Goal: Task Accomplishment & Management: Use online tool/utility

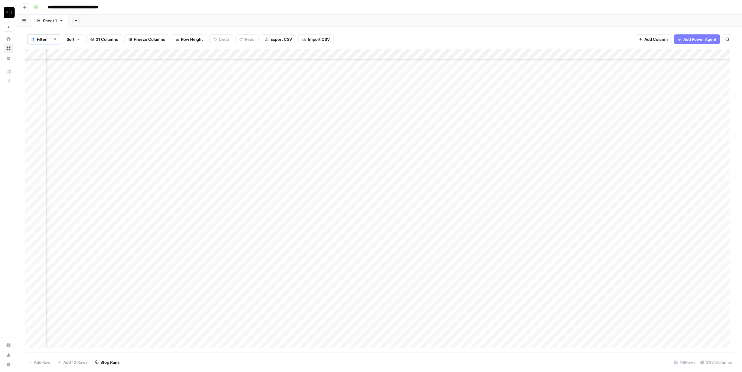
scroll to position [943, 598]
click at [43, 40] on span "Filter" at bounding box center [42, 39] width 10 height 6
click at [366, 97] on icon "button" at bounding box center [368, 99] width 4 height 4
click at [366, 83] on icon "button" at bounding box center [368, 85] width 4 height 4
click at [42, 100] on span "Save" at bounding box center [41, 98] width 9 height 5
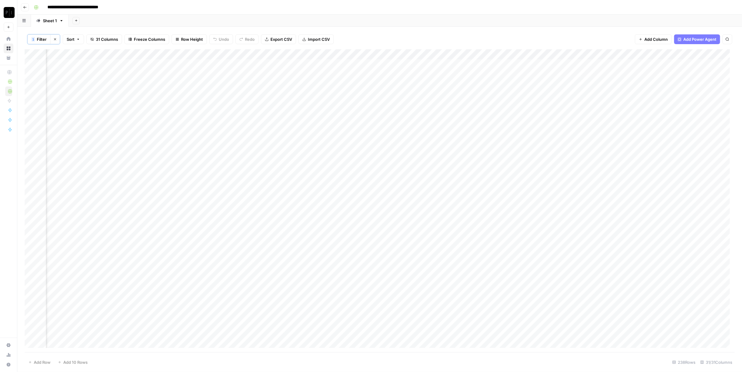
scroll to position [0, 598]
click at [310, 55] on div "Add Column" at bounding box center [380, 200] width 710 height 303
click at [311, 65] on span "All Rows" at bounding box center [330, 68] width 38 height 6
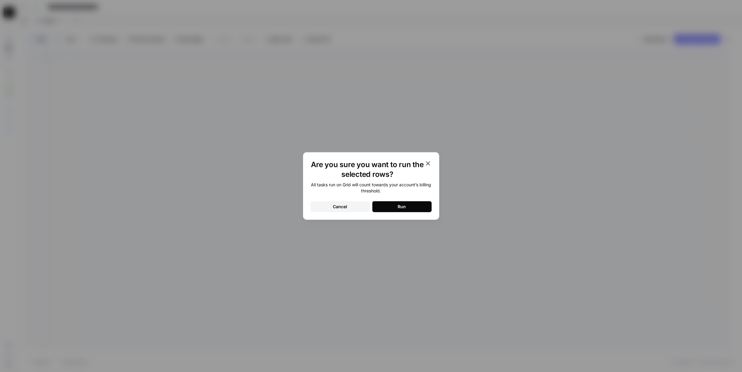
click at [391, 202] on button "Run" at bounding box center [402, 206] width 59 height 11
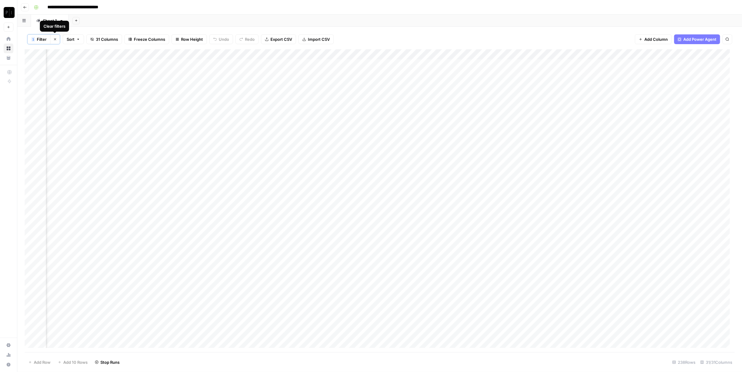
click at [52, 41] on button "Clear filters" at bounding box center [55, 39] width 10 height 10
click at [43, 40] on icon "button" at bounding box center [45, 39] width 4 height 4
click at [70, 68] on input "text" at bounding box center [72, 71] width 67 height 6
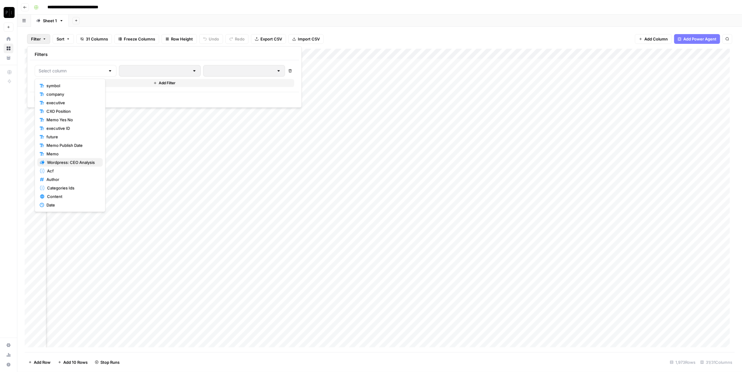
click at [80, 161] on span "Wordpress: CEO Analysis" at bounding box center [72, 162] width 51 height 6
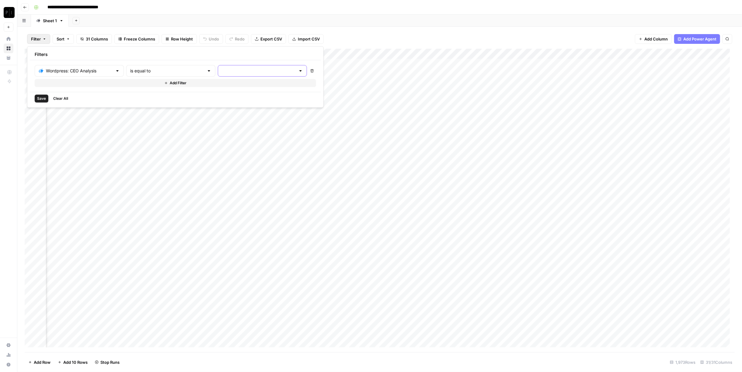
click at [227, 73] on div at bounding box center [262, 71] width 89 height 12
click at [228, 100] on span "error" at bounding box center [233, 103] width 65 height 6
click at [38, 98] on span "Save" at bounding box center [41, 98] width 9 height 5
click at [57, 37] on button "Clear filters" at bounding box center [55, 39] width 10 height 10
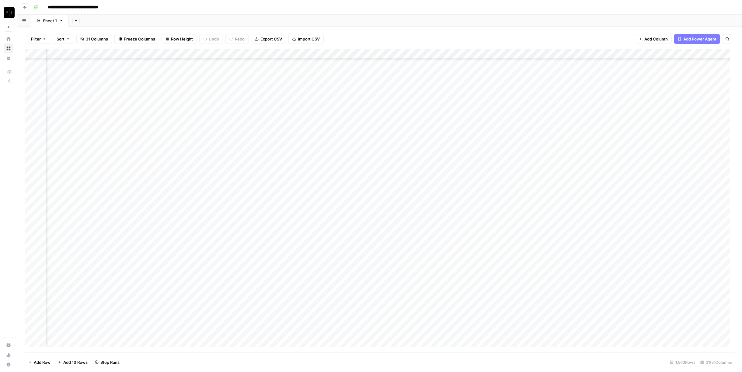
click at [41, 40] on button "Filter" at bounding box center [38, 39] width 23 height 10
click at [96, 74] on div at bounding box center [76, 71] width 82 height 12
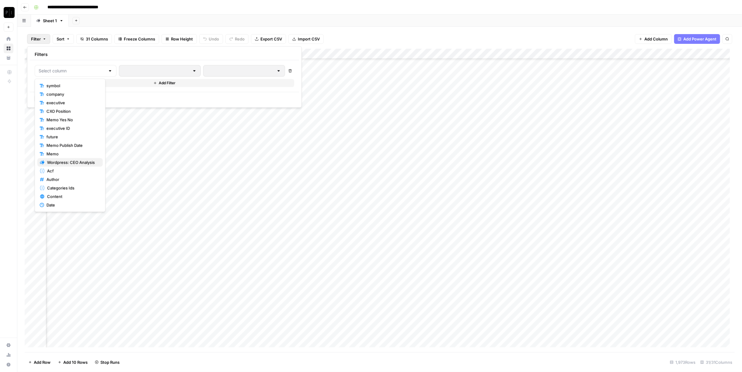
click at [70, 159] on span "Wordpress: CEO Analysis" at bounding box center [72, 162] width 51 height 6
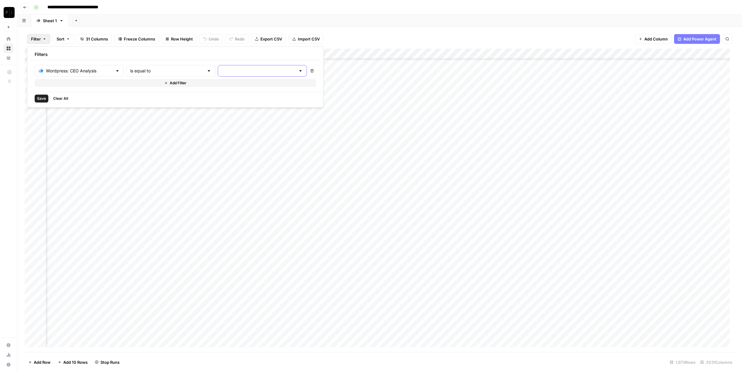
click at [237, 71] on input "text" at bounding box center [259, 71] width 74 height 6
click at [232, 97] on button "running" at bounding box center [235, 94] width 73 height 9
click at [39, 99] on span "Save" at bounding box center [41, 98] width 9 height 5
click at [43, 42] on span "Filter" at bounding box center [42, 39] width 10 height 6
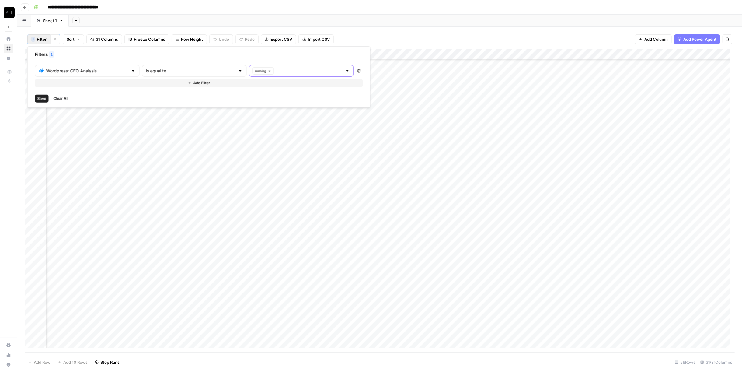
click at [268, 69] on icon "button" at bounding box center [269, 70] width 3 height 3
click at [254, 72] on input "text" at bounding box center [259, 71] width 74 height 6
click at [232, 101] on span "error" at bounding box center [233, 103] width 65 height 6
click at [44, 96] on span "Save" at bounding box center [41, 98] width 9 height 5
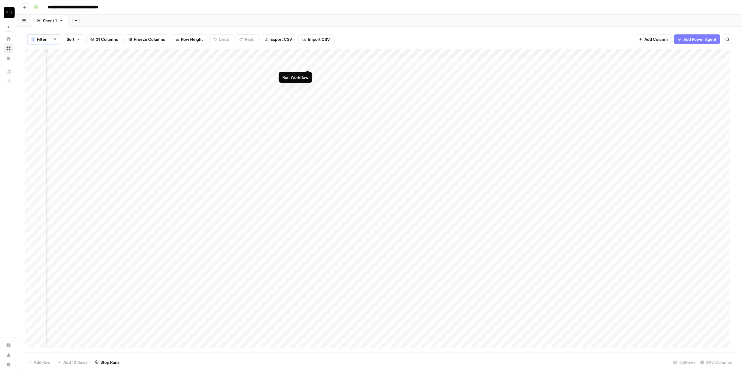
click at [308, 64] on div "Add Column" at bounding box center [380, 200] width 710 height 303
click at [307, 74] on div "Add Column" at bounding box center [380, 200] width 710 height 303
click at [308, 83] on div "Add Column" at bounding box center [380, 200] width 710 height 303
click at [307, 94] on div "Add Column" at bounding box center [380, 200] width 710 height 303
click at [309, 105] on div "Add Column" at bounding box center [380, 200] width 710 height 303
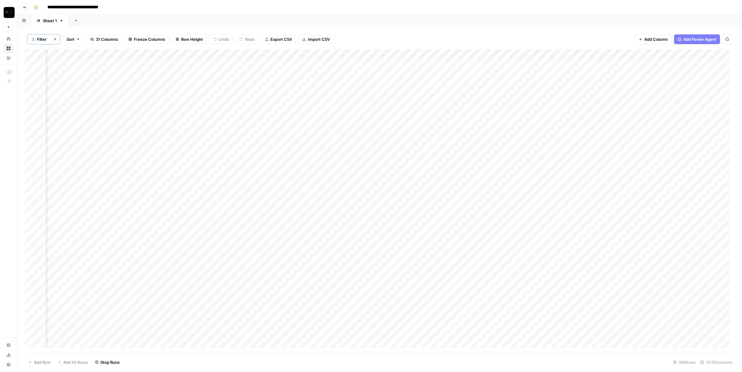
click at [308, 117] on div "Add Column" at bounding box center [380, 200] width 710 height 303
click at [307, 126] on div "Add Column" at bounding box center [380, 200] width 710 height 303
click at [309, 85] on div "Add Column" at bounding box center [380, 200] width 710 height 303
click at [307, 103] on div "Add Column" at bounding box center [380, 200] width 710 height 303
click at [308, 125] on div "Add Column" at bounding box center [380, 200] width 710 height 303
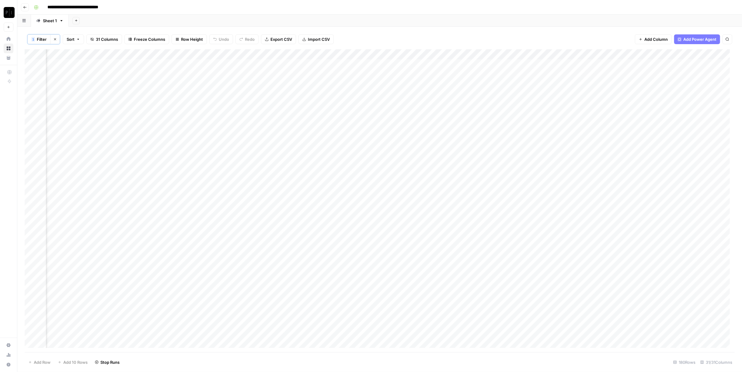
click at [307, 138] on div "Add Column" at bounding box center [380, 200] width 710 height 303
click at [307, 85] on div "Add Column" at bounding box center [380, 200] width 710 height 303
click at [308, 147] on div "Add Column" at bounding box center [380, 200] width 710 height 303
click at [309, 158] on div "Add Column" at bounding box center [380, 200] width 710 height 303
click at [308, 166] on div "Add Column" at bounding box center [380, 200] width 710 height 303
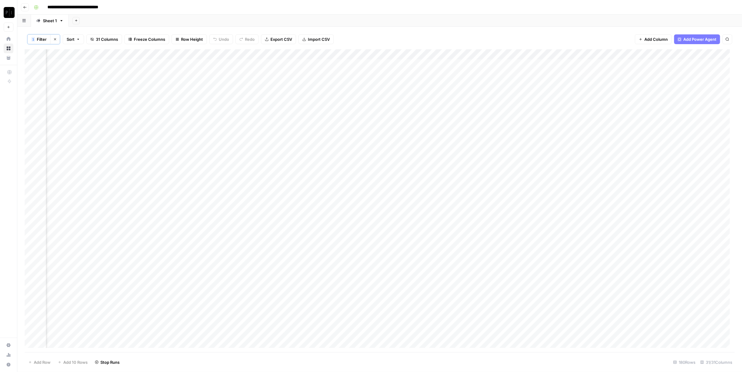
click at [308, 180] on div "Add Column" at bounding box center [380, 200] width 710 height 303
click at [309, 187] on div "Add Column" at bounding box center [380, 200] width 710 height 303
click at [309, 198] on div "Add Column" at bounding box center [380, 200] width 710 height 303
click at [308, 210] on div "Add Column" at bounding box center [380, 200] width 710 height 303
click at [307, 157] on div "Add Column" at bounding box center [380, 200] width 710 height 303
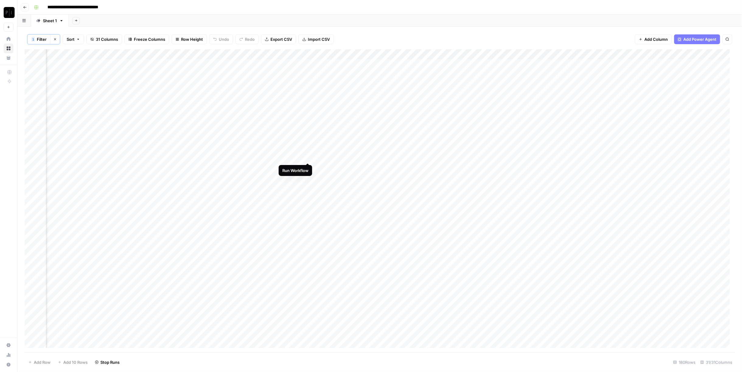
click at [309, 144] on div "Add Column" at bounding box center [380, 200] width 710 height 303
click at [308, 219] on div "Add Column" at bounding box center [380, 200] width 710 height 303
click at [309, 230] on div "Add Column" at bounding box center [380, 200] width 710 height 303
click at [307, 240] on div "Add Column" at bounding box center [380, 200] width 710 height 303
click at [308, 251] on div "Add Column" at bounding box center [380, 200] width 710 height 303
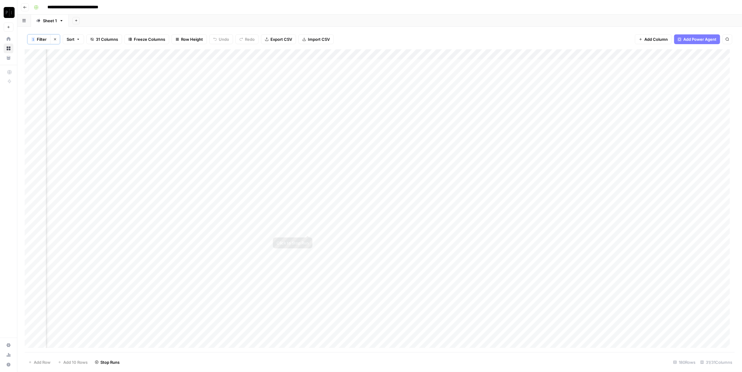
click at [305, 217] on div "Add Column" at bounding box center [380, 200] width 710 height 303
click at [308, 238] on div "Add Column" at bounding box center [380, 200] width 710 height 303
click at [310, 270] on div "Add Column" at bounding box center [380, 200] width 710 height 303
click at [310, 260] on div "Add Column" at bounding box center [380, 200] width 710 height 303
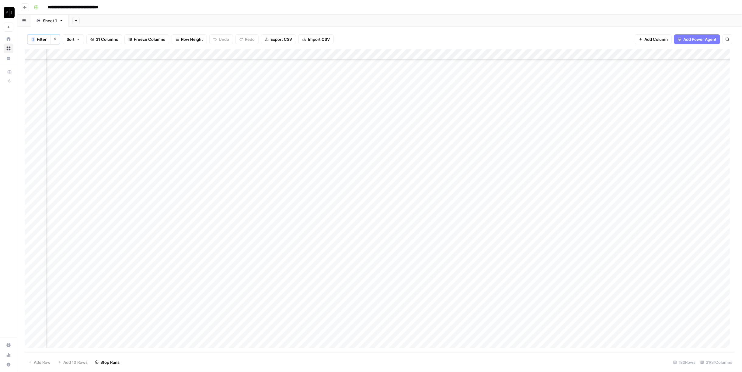
click at [309, 147] on div "Add Column" at bounding box center [380, 200] width 710 height 303
click at [309, 158] on div "Add Column" at bounding box center [380, 200] width 710 height 303
click at [307, 168] on div "Add Column" at bounding box center [380, 200] width 710 height 303
click at [310, 176] on div "Add Column" at bounding box center [380, 200] width 710 height 303
click at [307, 187] on div "Add Column" at bounding box center [380, 200] width 710 height 303
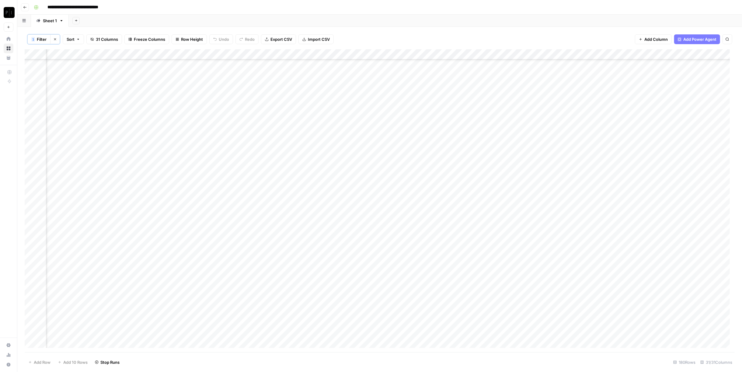
click at [307, 196] on div "Add Column" at bounding box center [380, 200] width 710 height 303
click at [307, 208] on div "Add Column" at bounding box center [380, 200] width 710 height 303
click at [307, 218] on div "Add Column" at bounding box center [380, 200] width 710 height 303
click at [307, 229] on div "Add Column" at bounding box center [380, 200] width 710 height 303
click at [310, 238] on div "Add Column" at bounding box center [380, 200] width 710 height 303
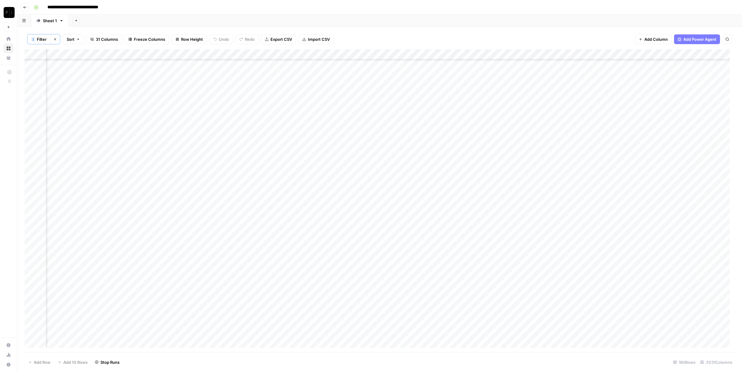
click at [307, 254] on div "Add Column" at bounding box center [380, 200] width 710 height 303
click at [308, 251] on div "Add Column" at bounding box center [380, 200] width 710 height 303
click at [310, 216] on div "Add Column" at bounding box center [380, 200] width 710 height 303
click at [307, 228] on div "Add Column" at bounding box center [380, 200] width 710 height 303
click at [311, 259] on div "Add Column" at bounding box center [380, 200] width 710 height 303
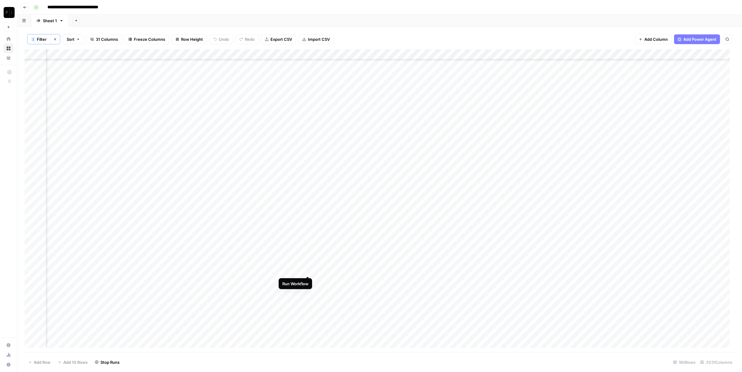
click at [308, 268] on div "Add Column" at bounding box center [380, 200] width 710 height 303
click at [308, 280] on div "Add Column" at bounding box center [380, 200] width 710 height 303
click at [307, 291] on div "Add Column" at bounding box center [380, 200] width 710 height 303
drag, startPoint x: 308, startPoint y: 200, endPoint x: 307, endPoint y: 205, distance: 5.1
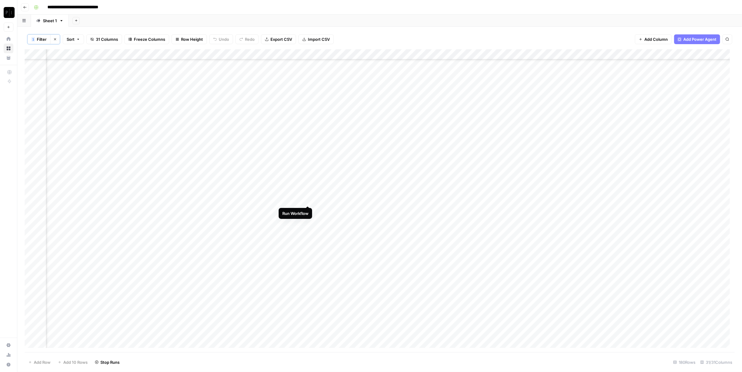
click at [308, 200] on div "Add Column" at bounding box center [380, 200] width 710 height 303
click at [307, 210] on div "Add Column" at bounding box center [380, 200] width 710 height 303
click at [308, 220] on div "Add Column" at bounding box center [380, 200] width 710 height 303
click at [309, 232] on div "Add Column" at bounding box center [380, 200] width 710 height 303
click at [307, 198] on div "Add Column" at bounding box center [380, 200] width 710 height 303
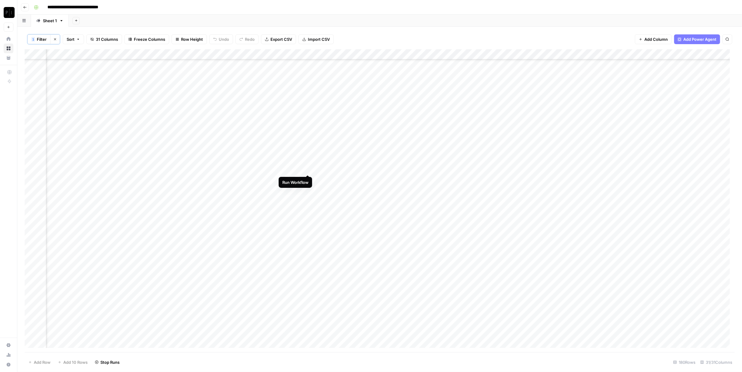
click at [309, 169] on div "Add Column" at bounding box center [380, 200] width 710 height 303
click at [308, 240] on div "Add Column" at bounding box center [380, 200] width 710 height 303
click at [309, 250] on div "Add Column" at bounding box center [380, 200] width 710 height 303
click at [306, 259] on div "Add Column" at bounding box center [380, 200] width 710 height 303
click at [309, 240] on div "Add Column" at bounding box center [380, 200] width 710 height 303
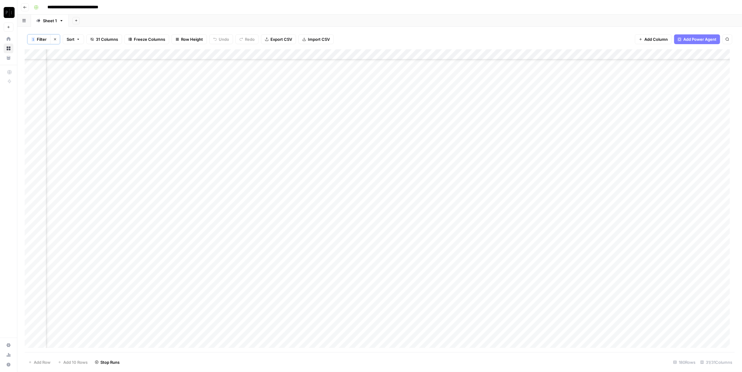
scroll to position [372, 598]
click at [309, 127] on div "Add Column" at bounding box center [380, 200] width 710 height 303
click at [309, 138] on div "Add Column" at bounding box center [380, 200] width 710 height 303
click at [307, 147] on div "Add Column" at bounding box center [380, 200] width 710 height 303
click at [307, 157] on div "Add Column" at bounding box center [380, 200] width 710 height 303
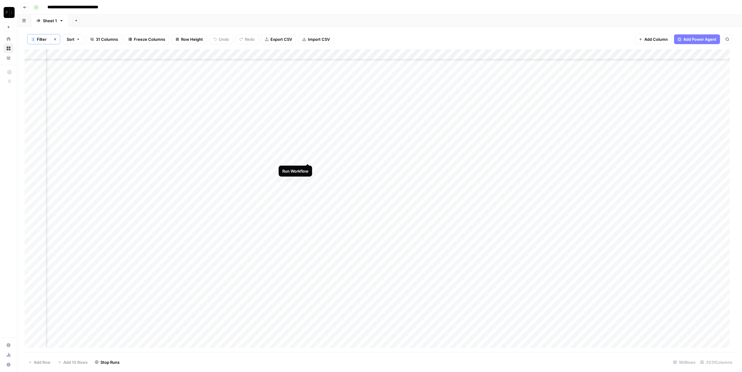
click at [307, 166] on div "Add Column" at bounding box center [380, 200] width 710 height 303
click at [308, 179] on div "Add Column" at bounding box center [380, 200] width 710 height 303
click at [308, 186] on div "Add Column" at bounding box center [380, 200] width 710 height 303
click at [308, 198] on div "Add Column" at bounding box center [380, 200] width 710 height 303
click at [307, 210] on div "Add Column" at bounding box center [380, 200] width 710 height 303
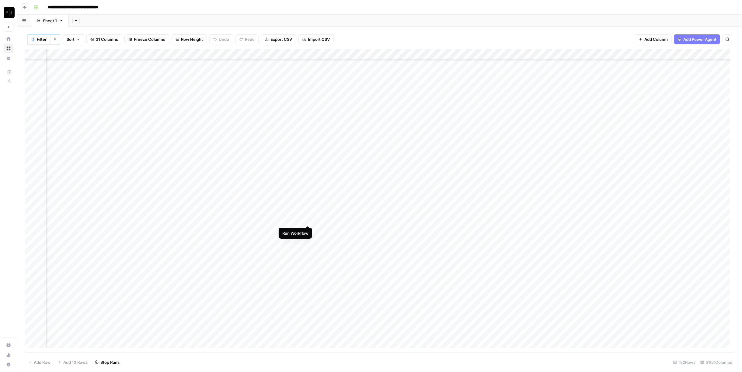
click at [307, 218] on div "Add Column" at bounding box center [380, 200] width 710 height 303
click at [308, 232] on div "Add Column" at bounding box center [380, 200] width 710 height 303
click at [308, 198] on div "Add Column" at bounding box center [380, 200] width 710 height 303
click at [308, 207] on div "Add Column" at bounding box center [380, 200] width 710 height 303
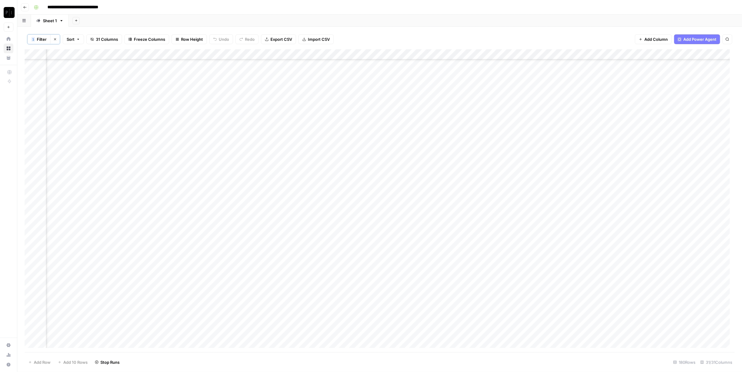
click at [307, 216] on div "Add Column" at bounding box center [380, 200] width 710 height 303
click at [308, 226] on div "Add Column" at bounding box center [380, 200] width 710 height 303
click at [308, 235] on div "Add Column" at bounding box center [380, 200] width 710 height 303
click at [309, 248] on div "Add Column" at bounding box center [380, 200] width 710 height 303
click at [308, 216] on div "Add Column" at bounding box center [380, 200] width 710 height 303
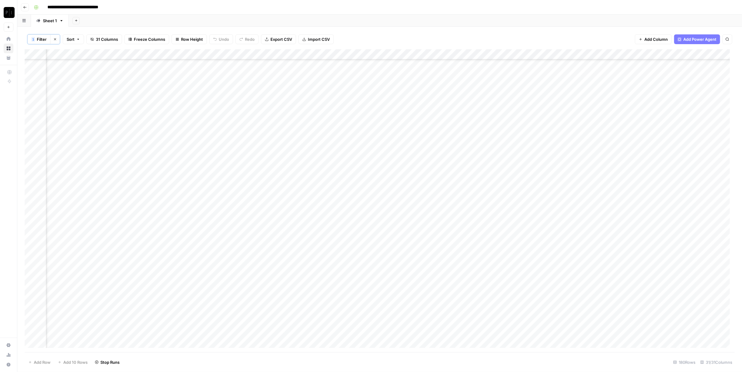
scroll to position [507, 598]
click at [307, 157] on div "Add Column" at bounding box center [380, 200] width 710 height 303
click at [308, 166] on div "Add Column" at bounding box center [380, 200] width 710 height 303
click at [309, 175] on div "Add Column" at bounding box center [380, 200] width 710 height 303
click at [307, 187] on div "Add Column" at bounding box center [380, 200] width 710 height 303
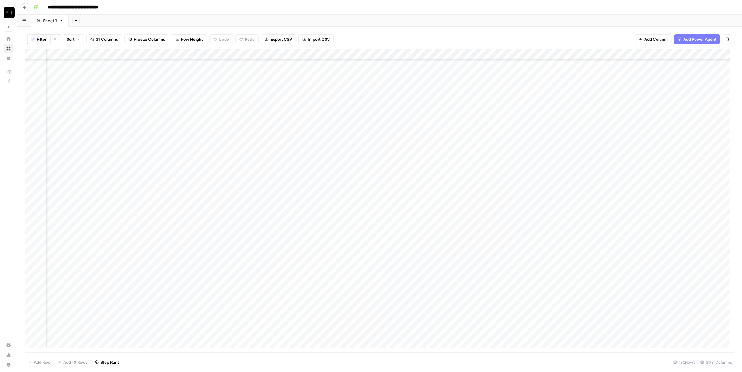
click at [306, 199] on div "Add Column" at bounding box center [380, 200] width 710 height 303
click at [307, 210] on div "Add Column" at bounding box center [380, 200] width 710 height 303
click at [308, 222] on div "Add Column" at bounding box center [380, 200] width 710 height 303
click at [309, 230] on div "Add Column" at bounding box center [380, 200] width 710 height 303
click at [307, 240] on div "Add Column" at bounding box center [380, 200] width 710 height 303
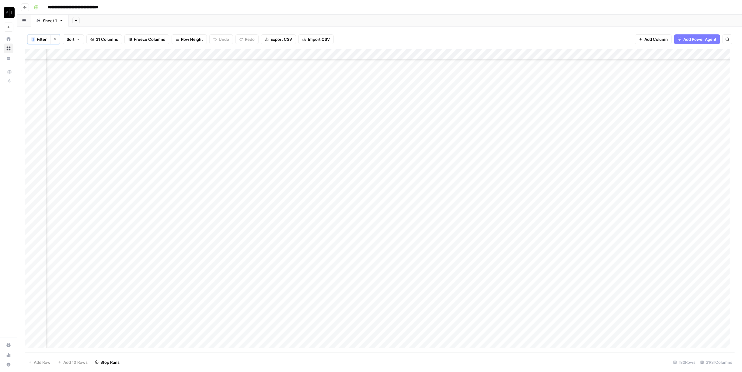
click at [310, 218] on div "Add Column" at bounding box center [380, 200] width 710 height 303
click at [307, 181] on div "Add Column" at bounding box center [380, 200] width 710 height 303
click at [308, 192] on div "Add Column" at bounding box center [380, 200] width 710 height 303
click at [307, 201] on div "Add Column" at bounding box center [380, 200] width 710 height 303
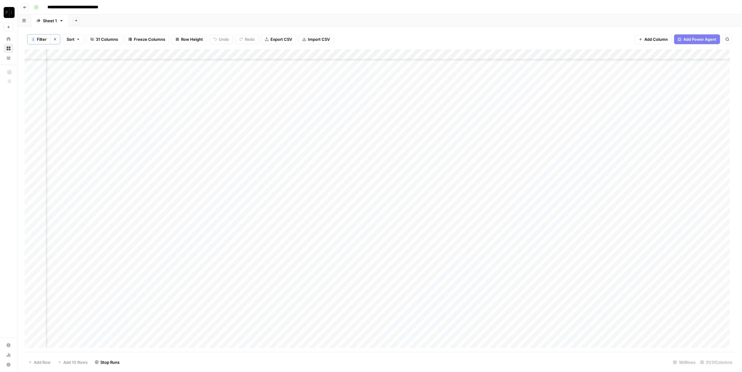
click at [308, 213] on div "Add Column" at bounding box center [380, 200] width 710 height 303
click at [310, 223] on div "Add Column" at bounding box center [380, 200] width 710 height 303
click at [307, 232] on div "Add Column" at bounding box center [380, 200] width 710 height 303
click at [308, 245] on div "Add Column" at bounding box center [380, 200] width 710 height 303
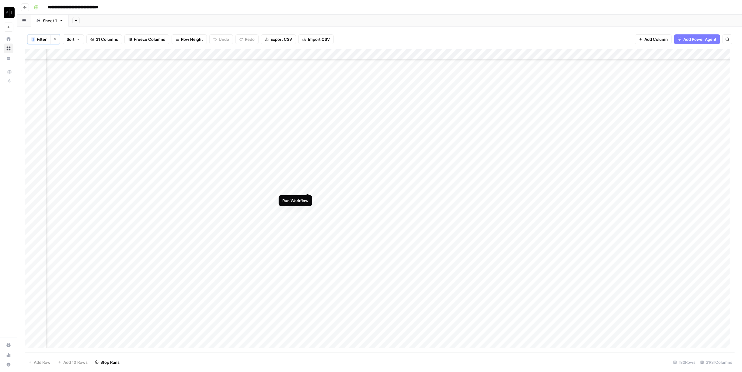
click at [306, 186] on div "Add Column" at bounding box center [380, 200] width 710 height 303
click at [308, 197] on div "Add Column" at bounding box center [380, 200] width 710 height 303
click at [309, 189] on div "Add Column" at bounding box center [380, 200] width 710 height 303
click at [308, 207] on div "Add Column" at bounding box center [380, 200] width 710 height 303
click at [308, 219] on div "Add Column" at bounding box center [380, 200] width 710 height 303
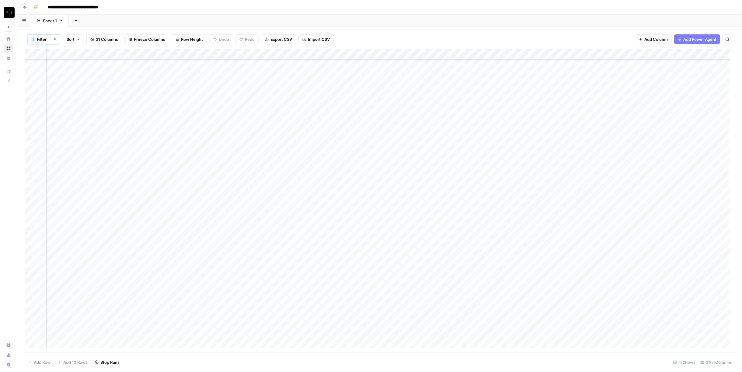
click at [307, 229] on div "Add Column" at bounding box center [380, 200] width 710 height 303
click at [307, 238] on div "Add Column" at bounding box center [380, 200] width 710 height 303
click at [308, 251] on div "Add Column" at bounding box center [380, 200] width 710 height 303
click at [310, 260] on div "Add Column" at bounding box center [380, 200] width 710 height 303
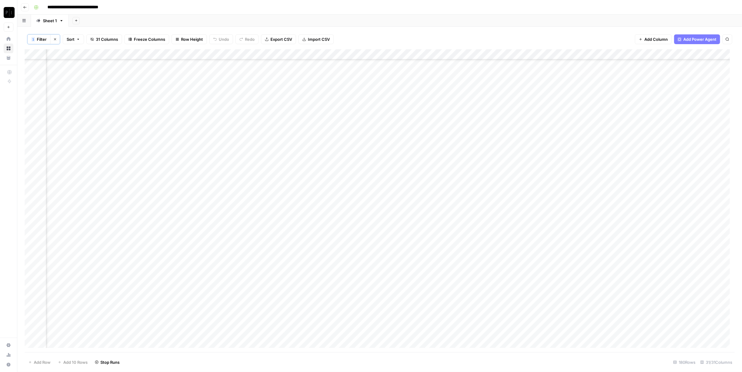
click at [308, 203] on div "Add Column" at bounding box center [380, 200] width 710 height 303
click at [310, 211] on div "Add Column" at bounding box center [380, 200] width 710 height 303
click at [307, 224] on div "Add Column" at bounding box center [380, 200] width 710 height 303
click at [309, 234] on div "Add Column" at bounding box center [380, 200] width 710 height 303
click at [309, 242] on div "Add Column" at bounding box center [380, 200] width 710 height 303
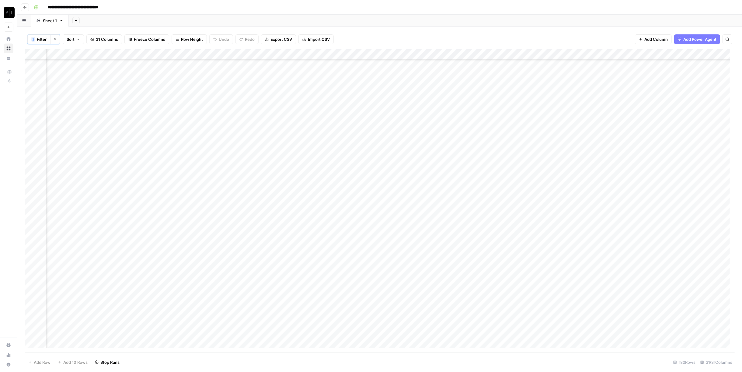
click at [307, 254] on div "Add Column" at bounding box center [380, 200] width 710 height 303
click at [308, 265] on div "Add Column" at bounding box center [380, 200] width 710 height 303
click at [308, 240] on div "Add Column" at bounding box center [380, 200] width 710 height 303
click at [308, 253] on div "Add Column" at bounding box center [380, 200] width 710 height 303
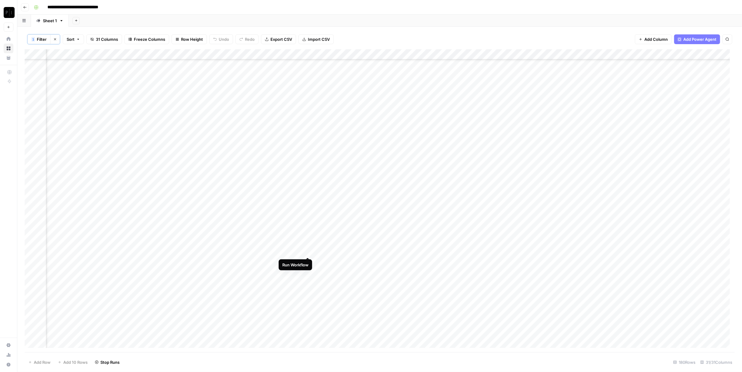
scroll to position [778, 598]
click at [308, 228] on div "Add Column" at bounding box center [380, 200] width 710 height 303
click at [308, 236] on div "Add Column" at bounding box center [380, 200] width 710 height 303
click at [307, 247] on div "Add Column" at bounding box center [380, 200] width 710 height 303
click at [308, 257] on div "Add Column" at bounding box center [380, 200] width 710 height 303
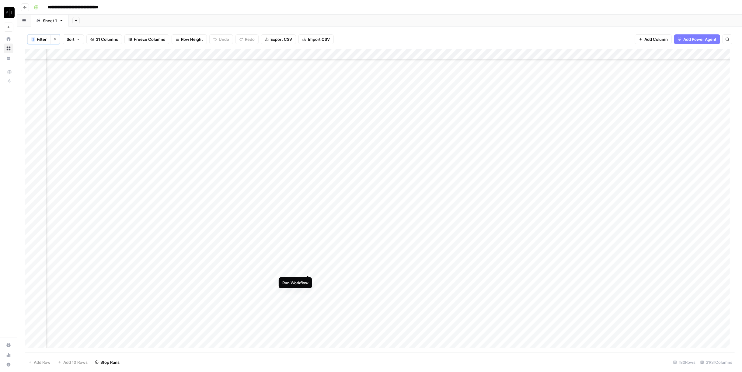
click at [309, 269] on div "Add Column" at bounding box center [380, 200] width 710 height 303
click at [309, 279] on div "Add Column" at bounding box center [380, 200] width 710 height 303
click at [307, 224] on div "Add Column" at bounding box center [380, 200] width 710 height 303
click at [309, 230] on div "Add Column" at bounding box center [380, 200] width 710 height 303
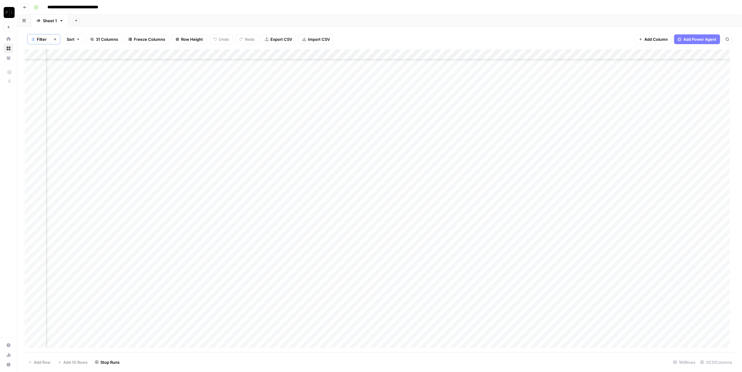
click at [308, 243] on div "Add Column" at bounding box center [380, 200] width 710 height 303
click at [309, 252] on div "Add Column" at bounding box center [380, 200] width 710 height 303
click at [308, 195] on div "Add Column" at bounding box center [380, 200] width 710 height 303
click at [308, 206] on div "Add Column" at bounding box center [380, 200] width 710 height 303
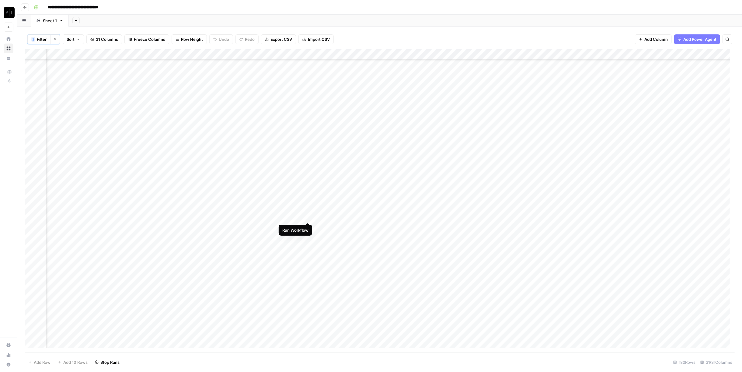
click at [308, 215] on div "Add Column" at bounding box center [380, 200] width 710 height 303
click at [308, 227] on div "Add Column" at bounding box center [380, 200] width 710 height 303
click at [310, 197] on div "Add Column" at bounding box center [380, 200] width 710 height 303
click at [307, 228] on div "Add Column" at bounding box center [380, 200] width 710 height 303
click at [308, 234] on div "Add Column" at bounding box center [380, 200] width 710 height 303
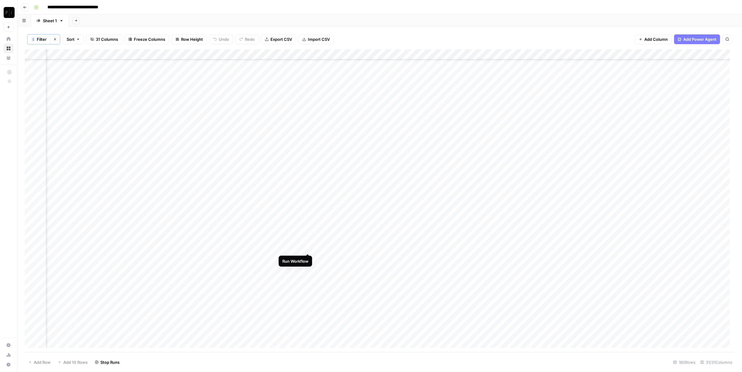
click at [308, 246] on div "Add Column" at bounding box center [380, 200] width 710 height 303
click at [308, 224] on div "Add Column" at bounding box center [380, 200] width 710 height 303
click at [308, 236] on div "Add Column" at bounding box center [380, 200] width 710 height 303
click at [308, 246] on div "Add Column" at bounding box center [380, 200] width 710 height 303
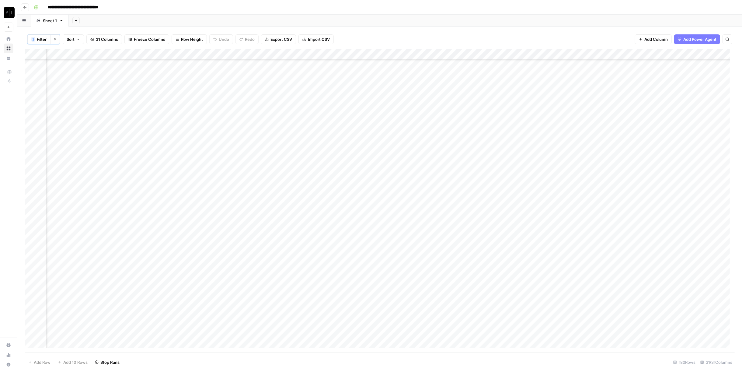
click at [308, 253] on div "Add Column" at bounding box center [380, 200] width 710 height 303
click at [309, 266] on div "Add Column" at bounding box center [380, 200] width 710 height 303
click at [308, 209] on div "Add Column" at bounding box center [380, 200] width 710 height 303
click at [307, 219] on div "Add Column" at bounding box center [380, 200] width 710 height 303
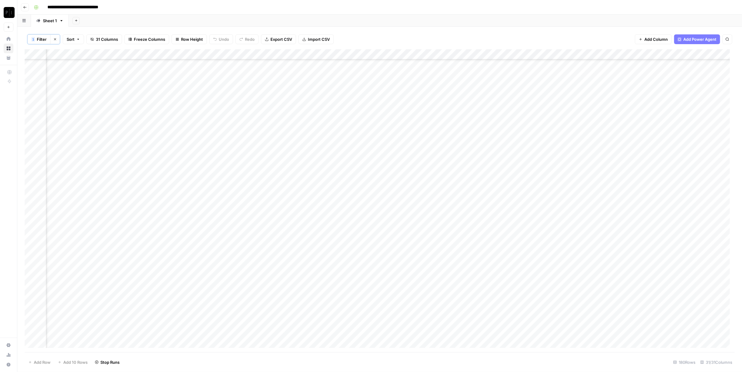
click at [306, 227] on div "Add Column" at bounding box center [380, 200] width 710 height 303
click at [312, 238] on div "Add Column" at bounding box center [380, 200] width 710 height 303
click at [309, 240] on div "Add Column" at bounding box center [380, 200] width 710 height 303
click at [308, 250] on div "Add Column" at bounding box center [380, 200] width 710 height 303
click at [307, 259] on div "Add Column" at bounding box center [380, 200] width 710 height 303
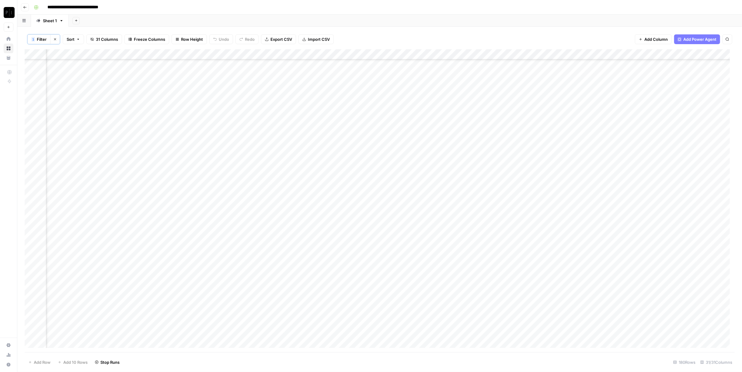
click at [308, 270] on div "Add Column" at bounding box center [380, 200] width 710 height 303
click at [307, 214] on div "Add Column" at bounding box center [380, 200] width 710 height 303
click at [307, 225] on div "Add Column" at bounding box center [380, 200] width 710 height 303
click at [309, 234] on div "Add Column" at bounding box center [380, 200] width 710 height 303
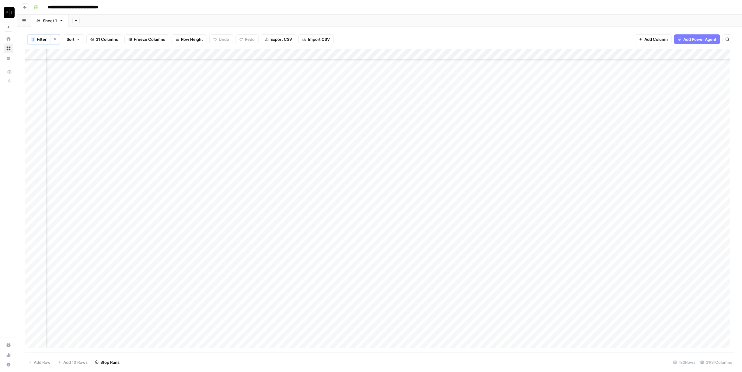
click at [309, 244] on div "Add Column" at bounding box center [380, 200] width 710 height 303
click at [309, 256] on div "Add Column" at bounding box center [380, 200] width 710 height 303
click at [309, 265] on div "Add Column" at bounding box center [380, 200] width 710 height 303
click at [310, 206] on div "Add Column" at bounding box center [380, 200] width 710 height 303
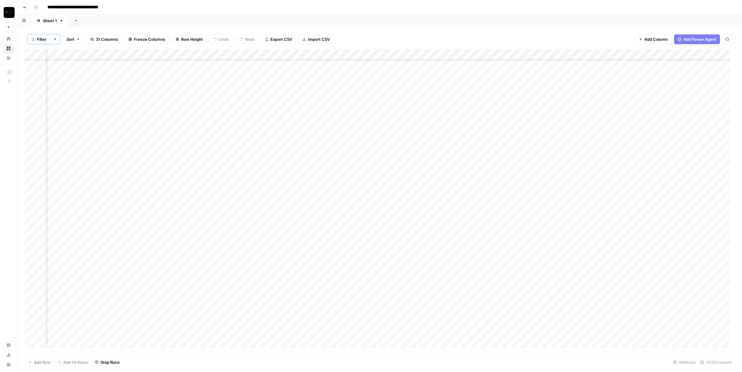
click at [309, 187] on div "Add Column" at bounding box center [380, 200] width 710 height 303
click at [309, 217] on div "Add Column" at bounding box center [380, 200] width 710 height 303
click at [310, 208] on div "Add Column" at bounding box center [380, 200] width 710 height 303
click at [306, 228] on div "Add Column" at bounding box center [380, 200] width 710 height 303
click at [308, 236] on div "Add Column" at bounding box center [380, 200] width 710 height 303
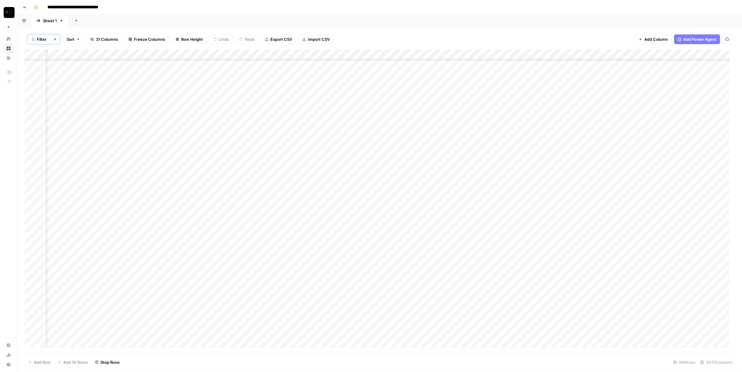
click at [308, 247] on div "Add Column" at bounding box center [380, 200] width 710 height 303
click at [307, 257] on div "Add Column" at bounding box center [380, 200] width 710 height 303
click at [309, 267] on div "Add Column" at bounding box center [380, 200] width 710 height 303
click at [308, 249] on div "Add Column" at bounding box center [380, 200] width 710 height 303
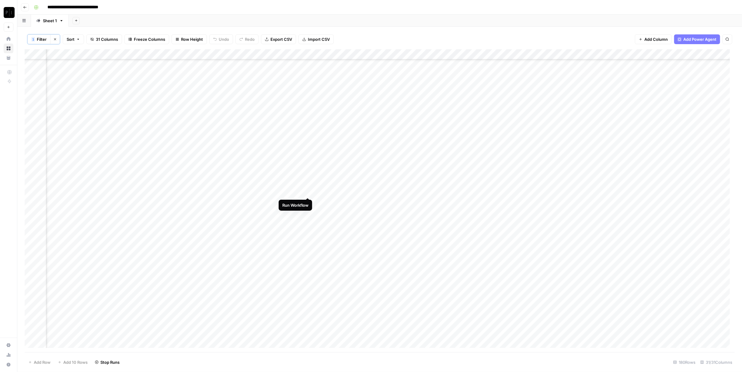
click at [309, 192] on div "Add Column" at bounding box center [380, 200] width 710 height 303
click at [308, 212] on div "Add Column" at bounding box center [380, 200] width 710 height 303
click at [308, 226] on div "Add Column" at bounding box center [380, 200] width 710 height 303
click at [307, 223] on div "Add Column" at bounding box center [380, 200] width 710 height 303
click at [307, 231] on div "Add Column" at bounding box center [380, 200] width 710 height 303
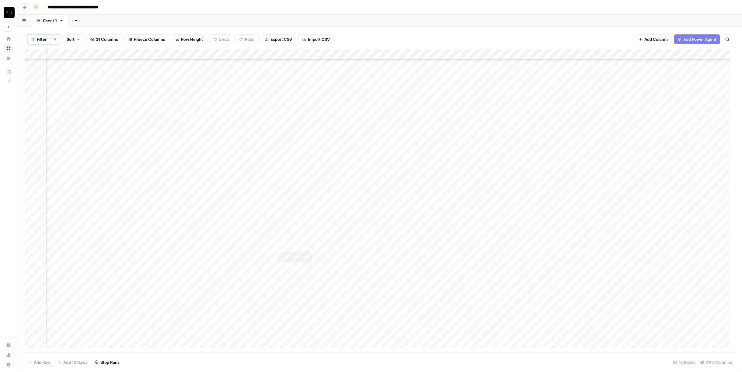
click at [308, 243] on div "Add Column" at bounding box center [380, 200] width 710 height 303
click at [307, 252] on div "Add Column" at bounding box center [380, 200] width 710 height 303
click at [308, 264] on div "Add Column" at bounding box center [380, 200] width 710 height 303
click at [308, 272] on div "Add Column" at bounding box center [380, 200] width 710 height 303
click at [307, 285] on div "Add Column" at bounding box center [380, 200] width 710 height 303
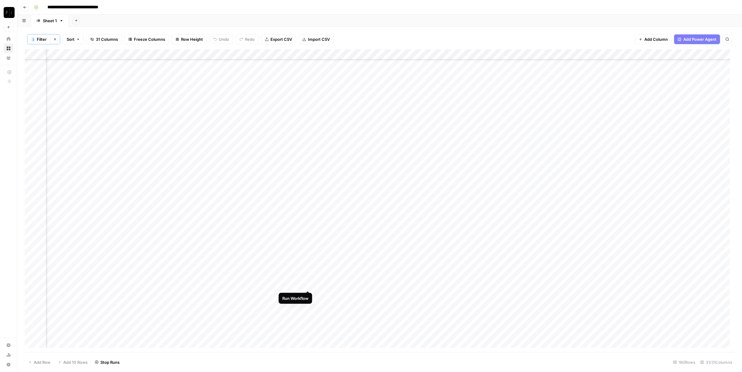
scroll to position [1285, 598]
click at [309, 226] on div "Add Column" at bounding box center [380, 200] width 710 height 303
click at [308, 236] on div "Add Column" at bounding box center [380, 200] width 710 height 303
click at [307, 247] on div "Add Column" at bounding box center [380, 200] width 710 height 303
click at [307, 256] on div "Add Column" at bounding box center [380, 200] width 710 height 303
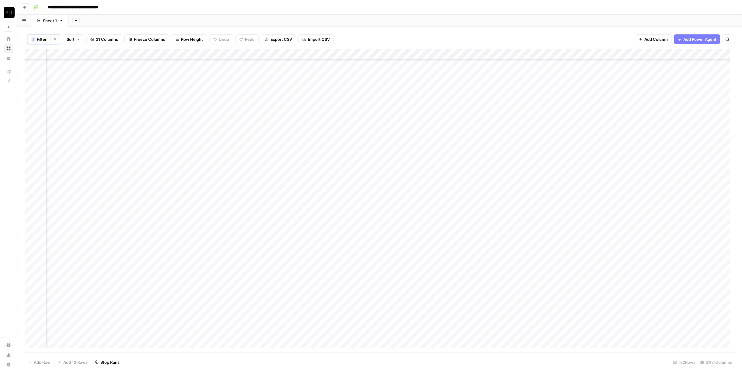
click at [308, 269] on div "Add Column" at bounding box center [380, 200] width 710 height 303
click at [307, 279] on div "Add Column" at bounding box center [380, 200] width 710 height 303
click at [308, 289] on div "Add Column" at bounding box center [380, 200] width 710 height 303
click at [308, 177] on div "Add Column" at bounding box center [380, 200] width 710 height 303
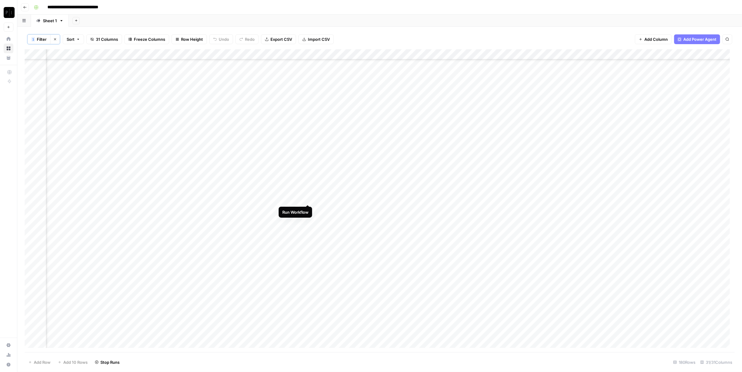
click at [307, 198] on div "Add Column" at bounding box center [380, 200] width 710 height 303
click at [310, 206] on div "Add Column" at bounding box center [380, 200] width 710 height 303
click at [308, 209] on div "Add Column" at bounding box center [380, 200] width 710 height 303
click at [307, 209] on div "Add Column" at bounding box center [380, 200] width 710 height 303
click at [308, 219] on div "Add Column" at bounding box center [380, 200] width 710 height 303
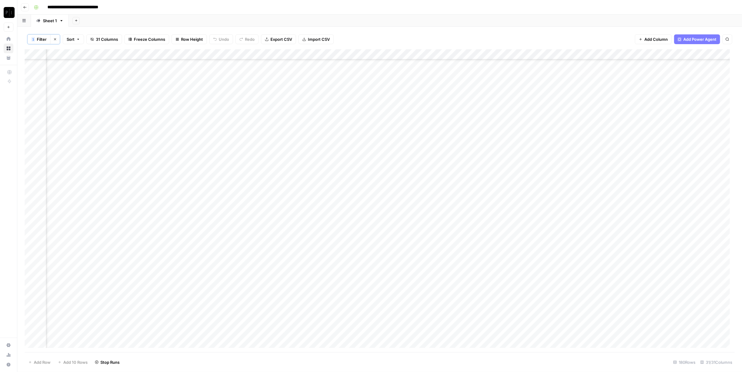
click at [308, 228] on div "Add Column" at bounding box center [380, 200] width 710 height 303
click at [308, 241] on div "Add Column" at bounding box center [380, 200] width 710 height 303
click at [308, 220] on div "Add Column" at bounding box center [380, 200] width 710 height 303
click at [310, 250] on div "Add Column" at bounding box center [380, 200] width 710 height 303
click at [307, 260] on div "Add Column" at bounding box center [380, 200] width 710 height 303
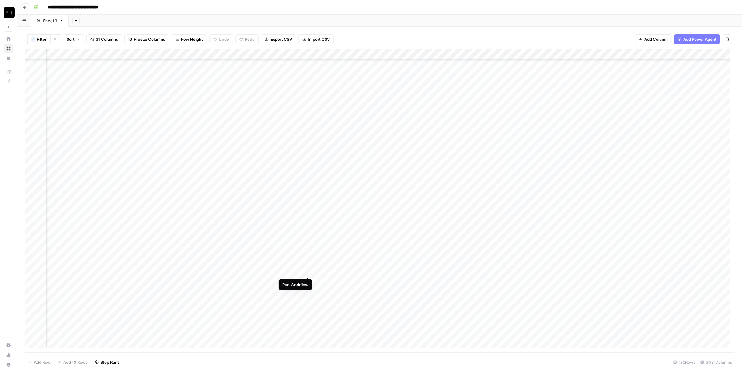
click at [308, 271] on div "Add Column" at bounding box center [380, 200] width 710 height 303
click at [308, 282] on div "Add Column" at bounding box center [380, 200] width 710 height 303
click at [306, 261] on div "Add Column" at bounding box center [380, 200] width 710 height 303
click at [308, 191] on div "Add Column" at bounding box center [380, 200] width 710 height 303
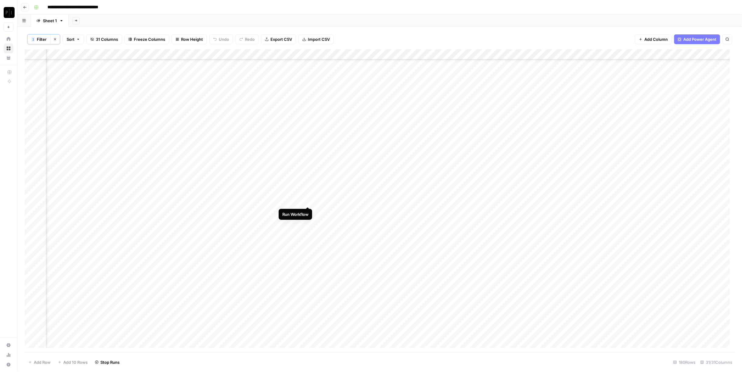
click at [310, 199] on div "Add Column" at bounding box center [380, 200] width 710 height 303
click at [309, 213] on div "Add Column" at bounding box center [380, 200] width 710 height 303
click at [310, 224] on div "Add Column" at bounding box center [380, 200] width 710 height 303
click at [307, 231] on div "Add Column" at bounding box center [380, 200] width 710 height 303
drag, startPoint x: 308, startPoint y: 240, endPoint x: 310, endPoint y: 243, distance: 3.9
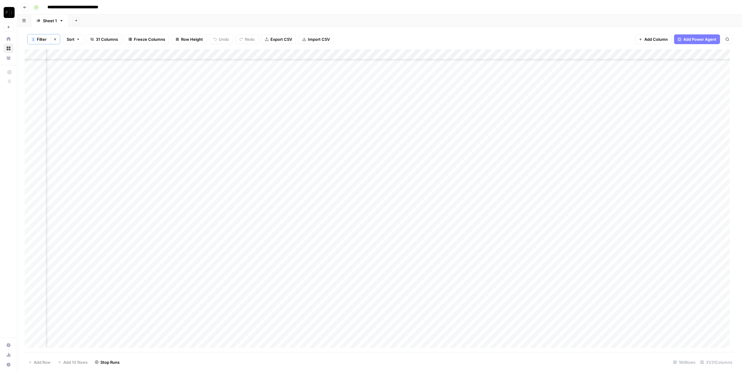
click at [308, 240] on div "Add Column" at bounding box center [380, 200] width 710 height 303
click at [308, 252] on div "Add Column" at bounding box center [380, 200] width 710 height 303
click at [308, 263] on div "Add Column" at bounding box center [380, 200] width 710 height 303
click at [308, 274] on div "Add Column" at bounding box center [380, 200] width 710 height 303
click at [310, 281] on div "Add Column" at bounding box center [380, 200] width 710 height 303
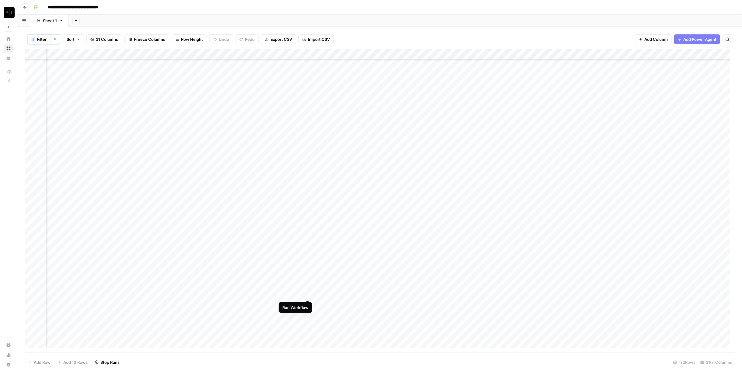
click at [308, 294] on div "Add Column" at bounding box center [380, 200] width 710 height 303
click at [309, 217] on div "Add Column" at bounding box center [380, 200] width 710 height 303
click at [309, 229] on div "Add Column" at bounding box center [380, 200] width 710 height 303
click at [307, 240] on div "Add Column" at bounding box center [380, 200] width 710 height 303
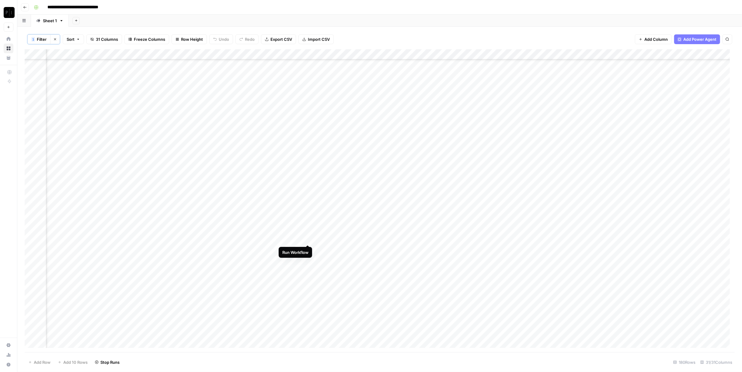
click at [309, 249] on div "Add Column" at bounding box center [380, 200] width 710 height 303
click at [307, 260] on div "Add Column" at bounding box center [380, 200] width 710 height 303
click at [307, 269] on div "Add Column" at bounding box center [380, 200] width 710 height 303
click at [307, 279] on div "Add Column" at bounding box center [380, 200] width 710 height 303
click at [307, 289] on div "Add Column" at bounding box center [380, 200] width 710 height 303
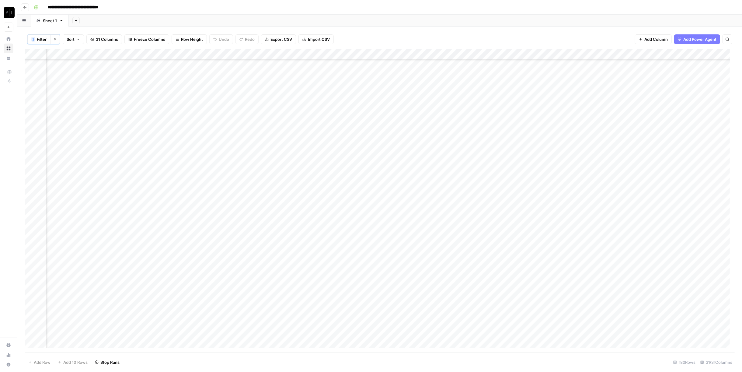
click at [307, 272] on div "Add Column" at bounding box center [380, 200] width 710 height 303
click at [310, 301] on div "Add Column" at bounding box center [380, 200] width 710 height 303
click at [308, 309] on div "Add Column" at bounding box center [380, 200] width 710 height 303
click at [308, 320] on div "Add Column" at bounding box center [380, 200] width 710 height 303
click at [306, 332] on div "Add Column" at bounding box center [380, 200] width 710 height 303
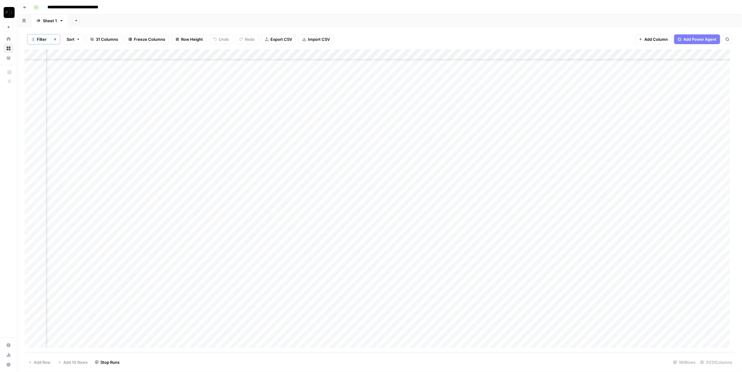
click at [309, 342] on div "Add Column" at bounding box center [380, 200] width 710 height 303
click at [34, 40] on div "1" at bounding box center [33, 39] width 4 height 5
type input "Wordpress: CEO Analysis"
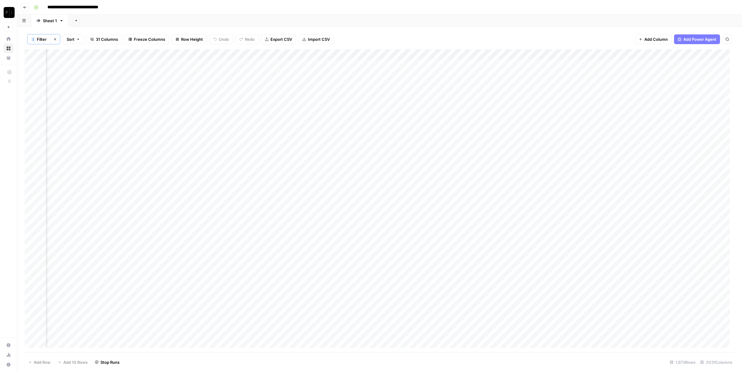
click at [56, 40] on icon "button" at bounding box center [55, 39] width 4 height 4
click at [50, 42] on button "Filter" at bounding box center [38, 39] width 23 height 10
click at [59, 71] on input "text" at bounding box center [72, 71] width 67 height 6
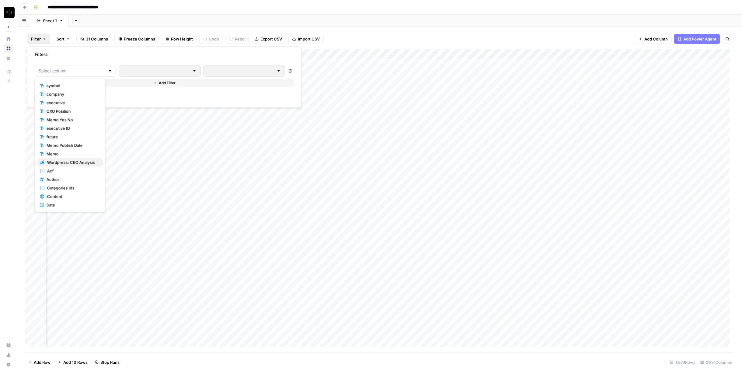
click at [83, 161] on span "Wordpress: CEO Analysis" at bounding box center [72, 162] width 51 height 6
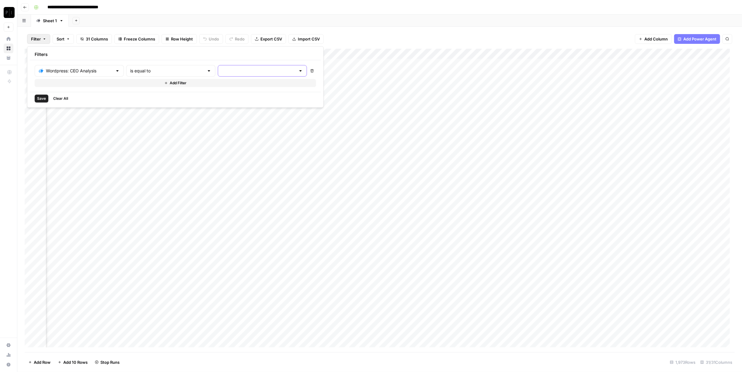
click at [222, 71] on input "text" at bounding box center [259, 71] width 74 height 6
click at [218, 93] on span "running" at bounding box center [233, 94] width 65 height 6
click at [188, 102] on div "Save Clear All" at bounding box center [199, 98] width 338 height 13
click at [40, 99] on span "Save" at bounding box center [41, 98] width 9 height 5
click at [35, 37] on button "1 Filter" at bounding box center [38, 39] width 23 height 10
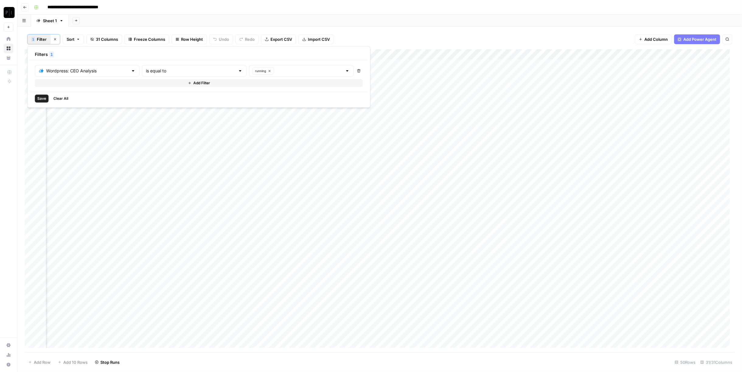
click at [290, 75] on div "running" at bounding box center [301, 71] width 105 height 12
click at [252, 103] on span "error" at bounding box center [272, 103] width 81 height 6
click at [307, 72] on icon "button" at bounding box center [308, 70] width 3 height 3
click at [380, 20] on div "Add Sheet" at bounding box center [406, 21] width 674 height 12
click at [43, 41] on span "Filter" at bounding box center [42, 39] width 10 height 6
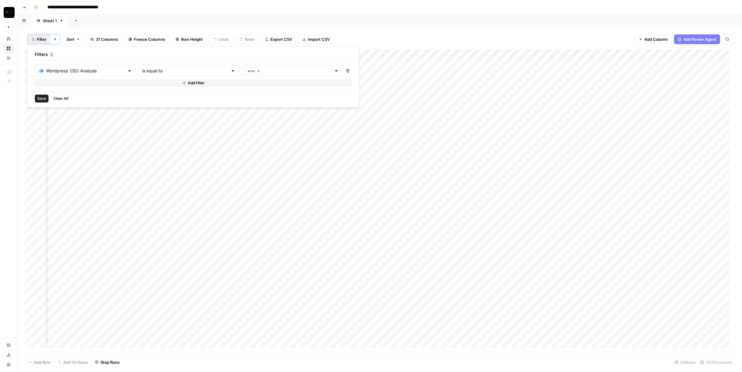
click at [38, 99] on span "Save" at bounding box center [41, 98] width 9 height 5
click at [338, 65] on div "Add Column" at bounding box center [380, 152] width 710 height 206
click at [339, 75] on div "Add Column" at bounding box center [380, 152] width 710 height 206
click at [340, 86] on div "Add Column" at bounding box center [380, 152] width 710 height 206
click at [339, 96] on div "Add Column" at bounding box center [380, 152] width 710 height 206
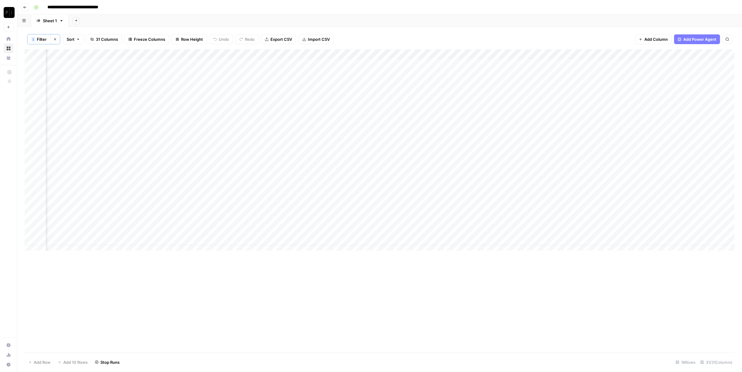
click at [338, 105] on div "Add Column" at bounding box center [380, 152] width 710 height 206
click at [339, 117] on div "Add Column" at bounding box center [380, 152] width 710 height 206
click at [338, 75] on div "Add Column" at bounding box center [380, 152] width 710 height 206
click at [337, 95] on div "Add Column" at bounding box center [380, 152] width 710 height 206
drag, startPoint x: 339, startPoint y: 125, endPoint x: 340, endPoint y: 128, distance: 3.7
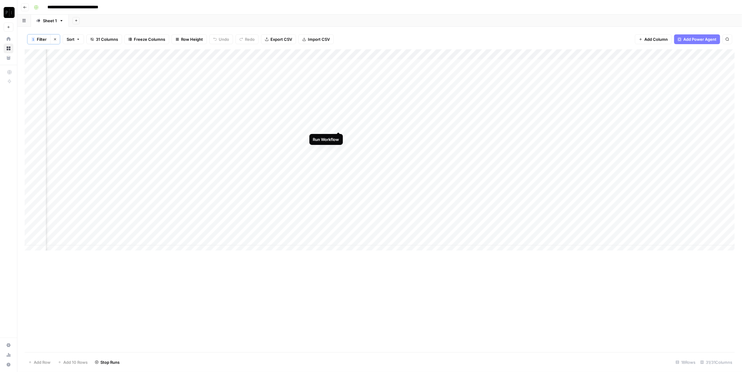
click at [339, 125] on div "Add Column" at bounding box center [380, 152] width 710 height 206
click at [338, 135] on div "Add Column" at bounding box center [380, 152] width 710 height 206
click at [339, 147] on div "Add Column" at bounding box center [380, 152] width 710 height 206
click at [338, 158] on div "Add Column" at bounding box center [380, 152] width 710 height 206
click at [338, 169] on div "Add Column" at bounding box center [380, 152] width 710 height 206
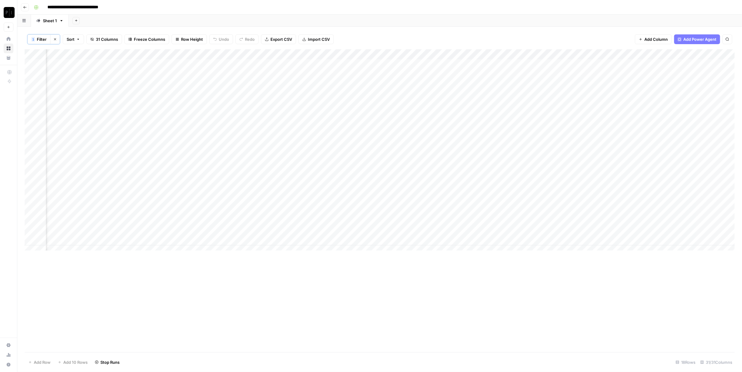
click at [338, 137] on div "Add Column" at bounding box center [380, 152] width 710 height 206
click at [338, 177] on div "Add Column" at bounding box center [380, 152] width 710 height 206
click at [339, 188] on div "Add Column" at bounding box center [380, 152] width 710 height 206
click at [339, 198] on div "Add Column" at bounding box center [380, 152] width 710 height 206
click at [338, 210] on div "Add Column" at bounding box center [380, 152] width 710 height 206
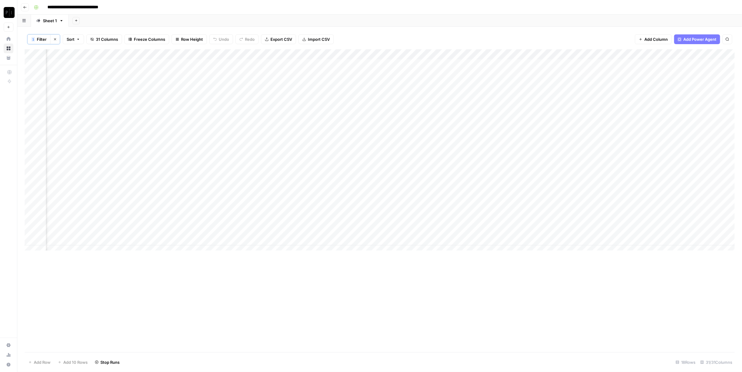
click at [338, 220] on div "Add Column" at bounding box center [380, 152] width 710 height 206
click at [339, 230] on div "Add Column" at bounding box center [380, 152] width 710 height 206
click at [337, 240] on div "Add Column" at bounding box center [380, 152] width 710 height 206
click at [337, 229] on div "Add Column" at bounding box center [380, 152] width 710 height 206
click at [473, 293] on div "Add Column" at bounding box center [380, 200] width 710 height 303
